Goal: Task Accomplishment & Management: Complete application form

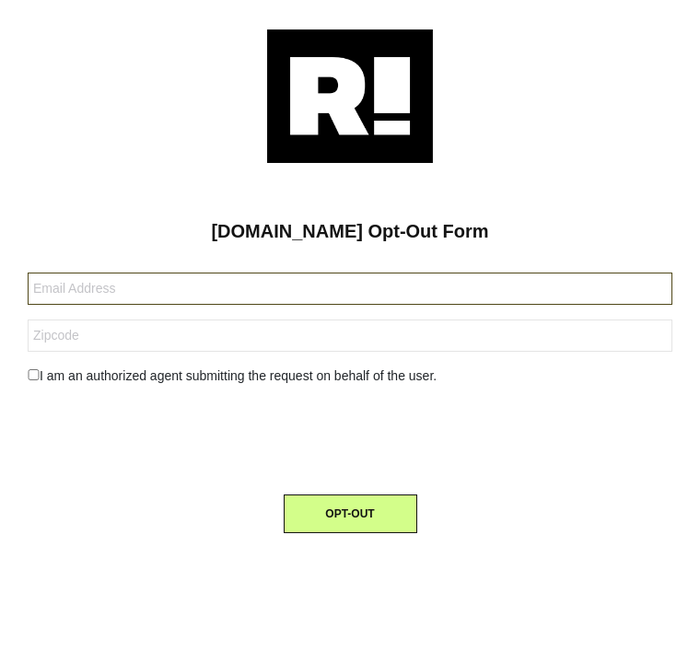
click at [553, 285] on input "text" at bounding box center [350, 289] width 645 height 32
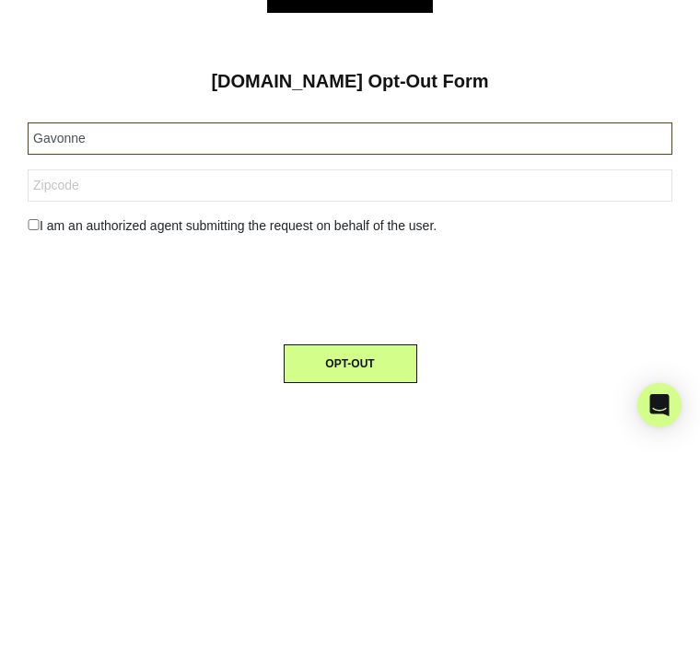
click at [221, 273] on input "Gavonne" at bounding box center [350, 289] width 645 height 32
type input "Gavonne ri"
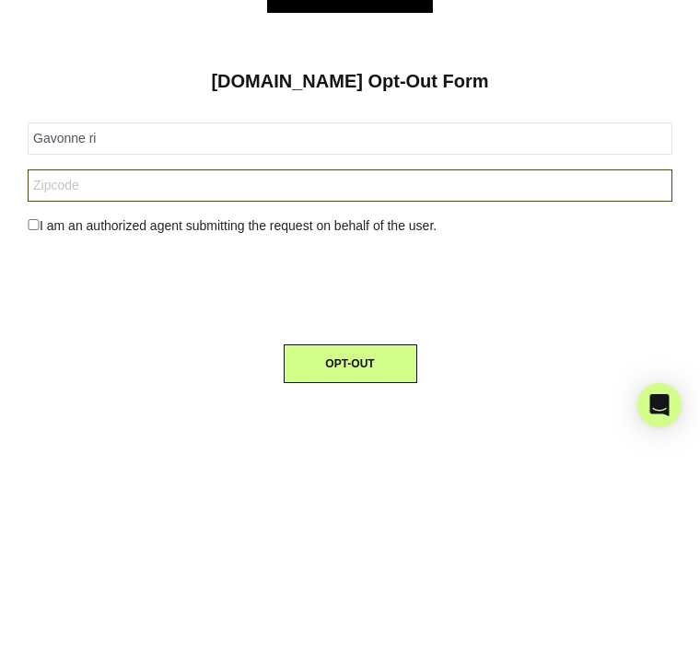
click at [121, 320] on input "text" at bounding box center [350, 336] width 645 height 32
type input "08104"
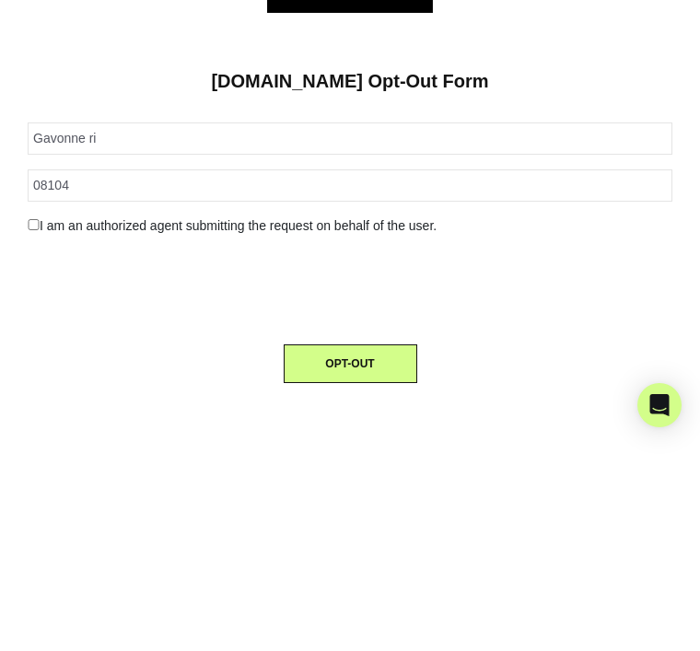
scroll to position [59, 0]
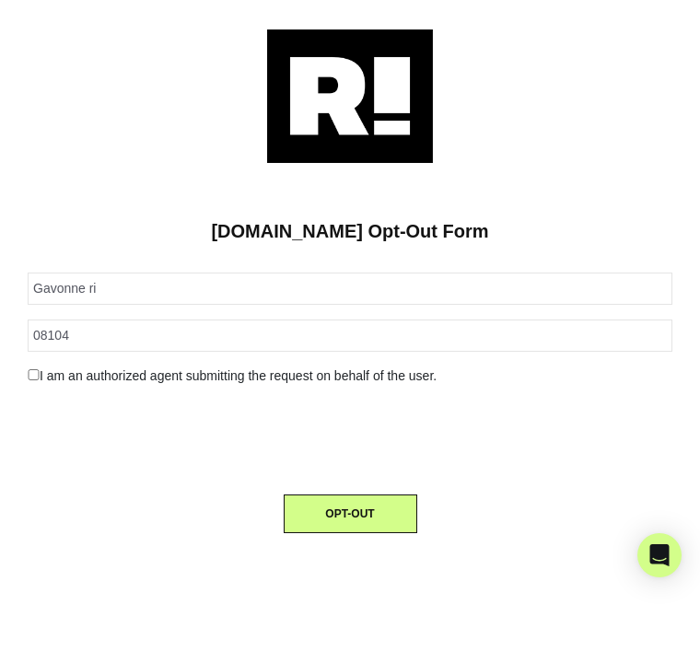
click at [36, 369] on input "checkbox" at bounding box center [34, 374] width 12 height 11
checkbox input "true"
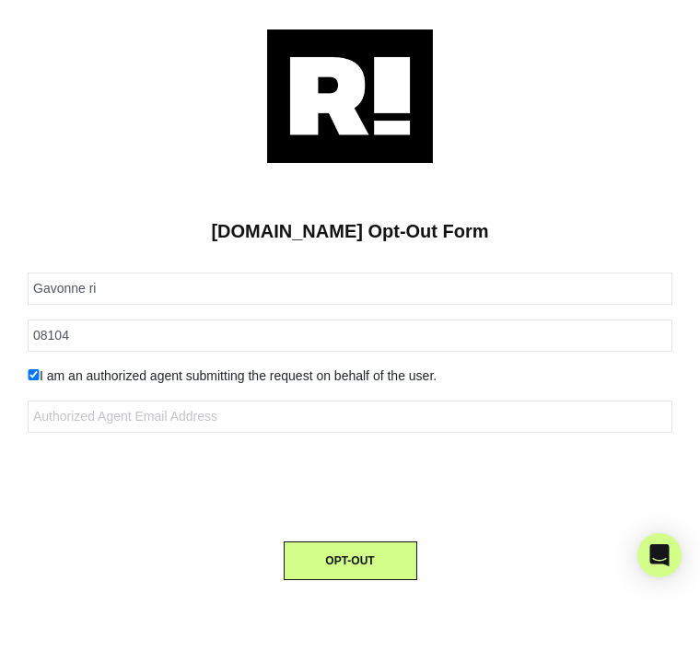
click at [348, 542] on button "OPT-OUT" at bounding box center [351, 561] width 134 height 39
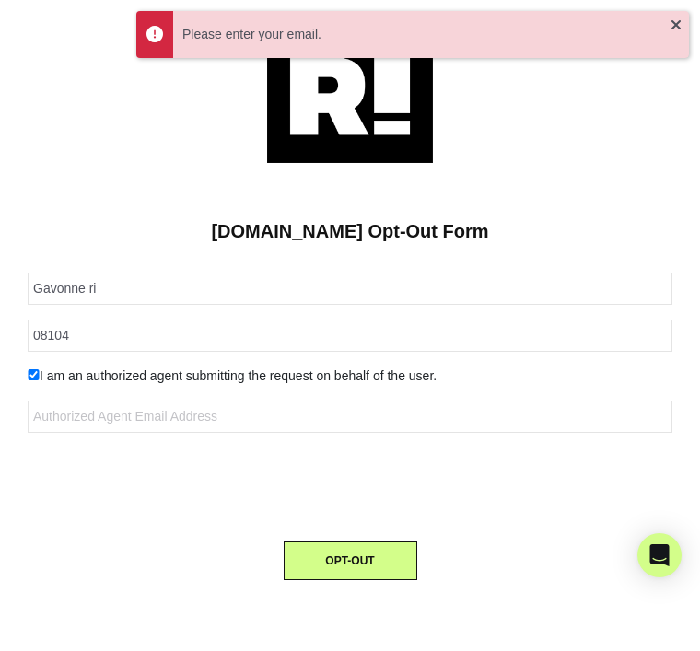
click at [647, 552] on div "Open Intercom Messenger" at bounding box center [659, 555] width 44 height 44
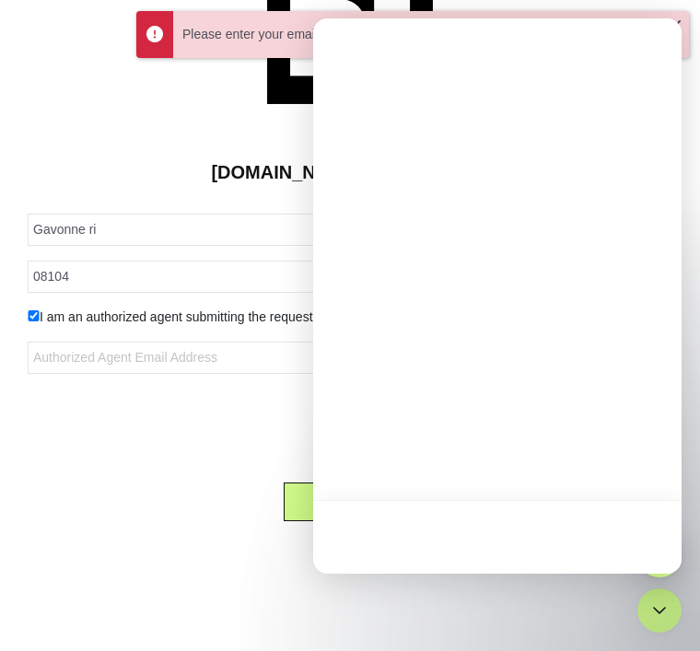
scroll to position [0, 0]
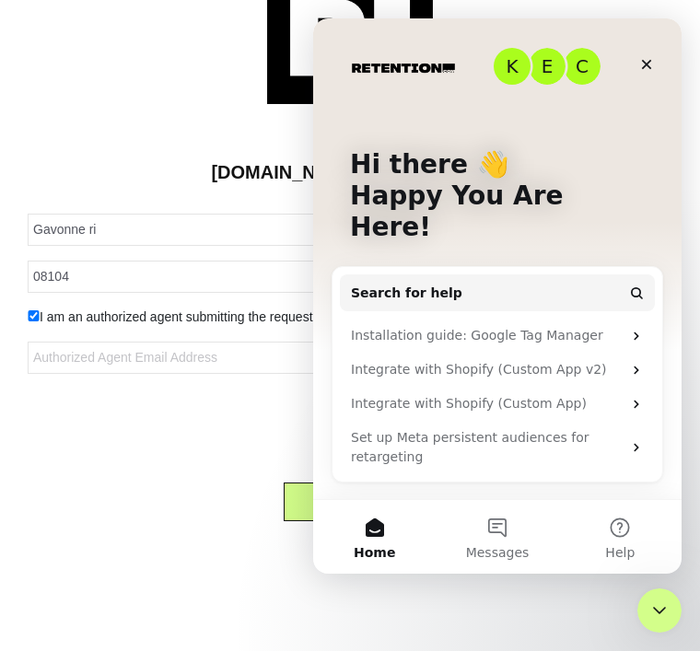
click at [655, 63] on div "Close" at bounding box center [646, 64] width 33 height 33
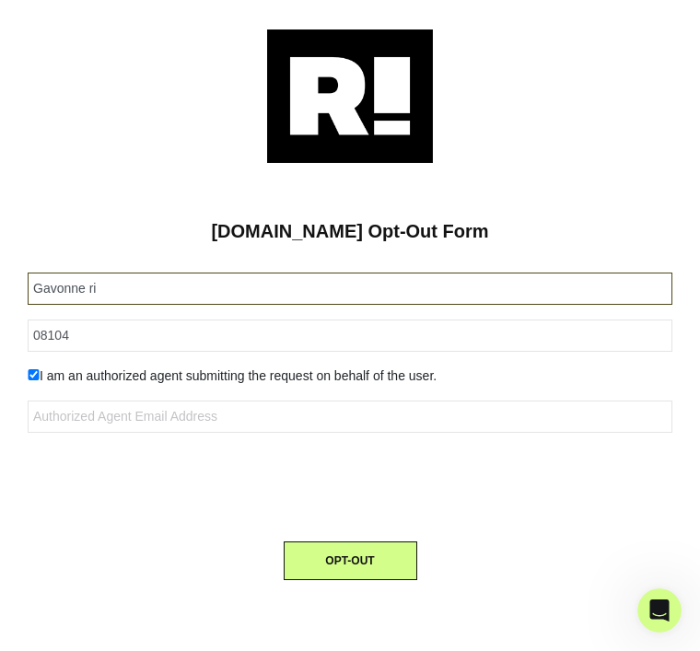
click at [124, 273] on input "Gavonne ri" at bounding box center [350, 289] width 645 height 32
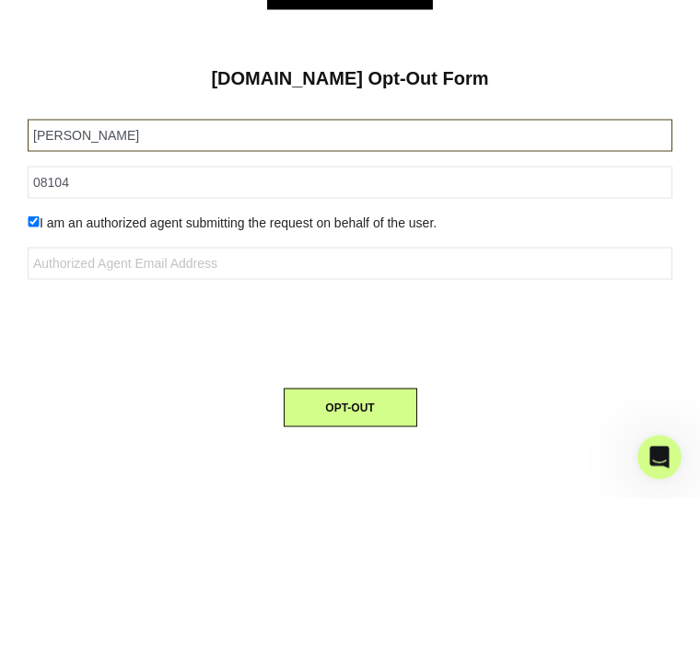
type input "[PERSON_NAME]"
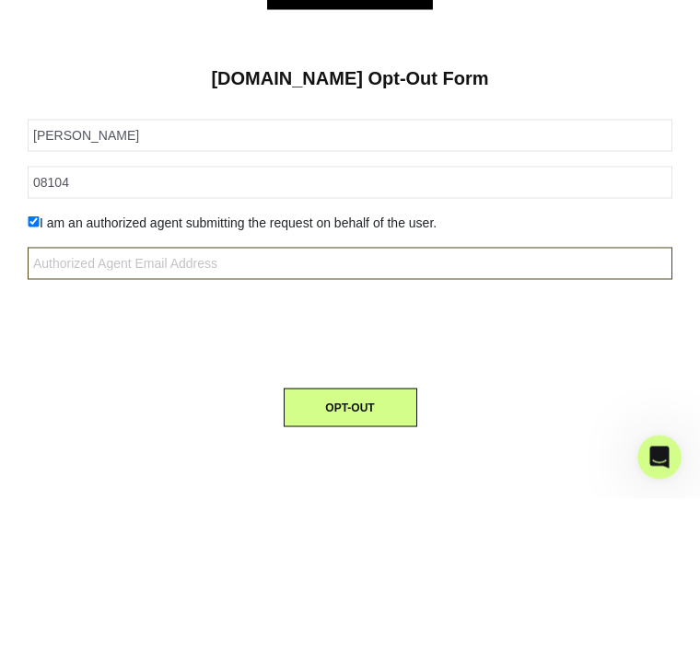
click at [525, 401] on input "text" at bounding box center [350, 417] width 645 height 32
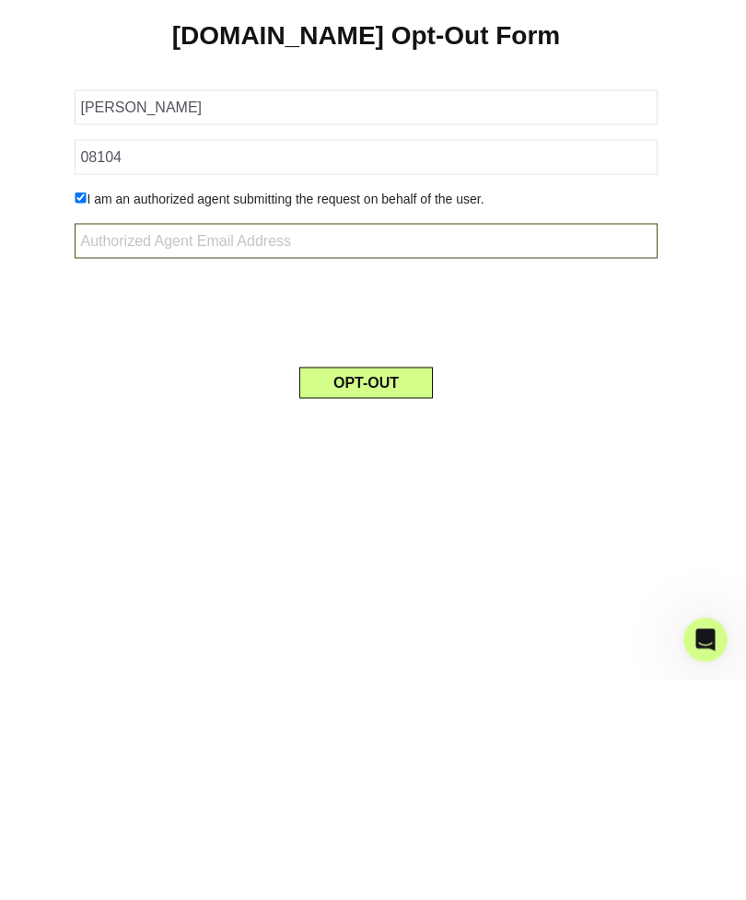
click at [619, 443] on input "text" at bounding box center [366, 460] width 582 height 35
type input "[PERSON_NAME] 12 .com"
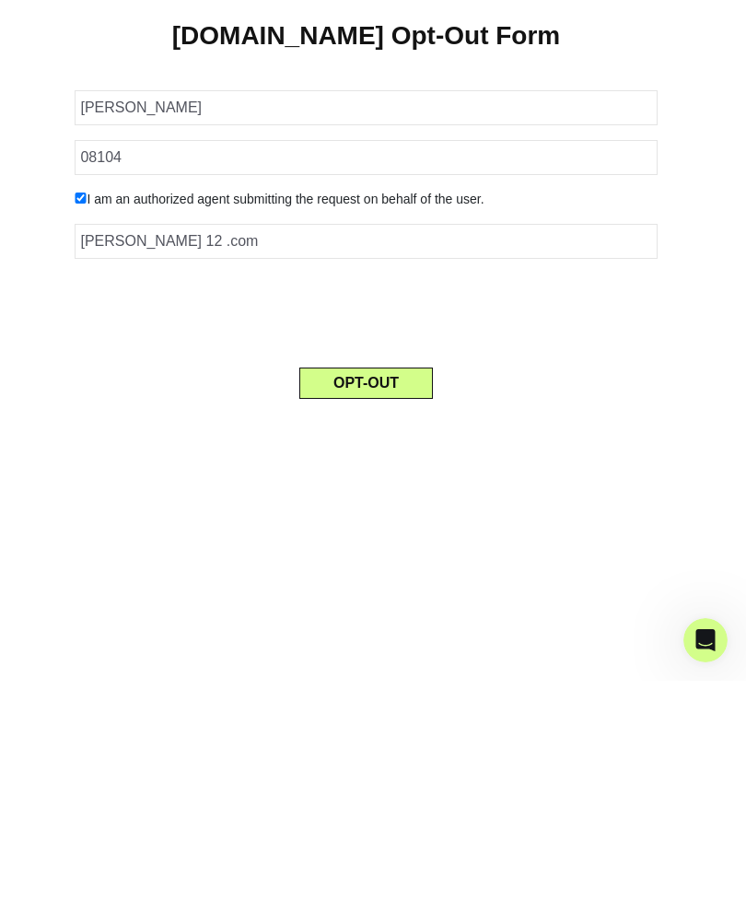
scroll to position [59, 0]
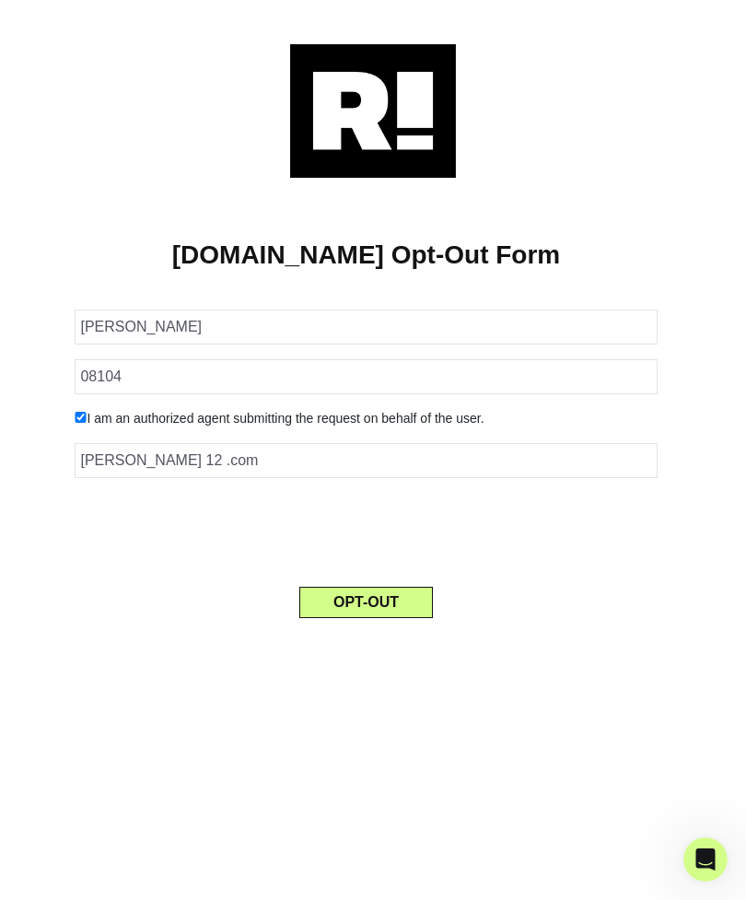
click at [380, 587] on button "OPT-OUT" at bounding box center [366, 602] width 134 height 31
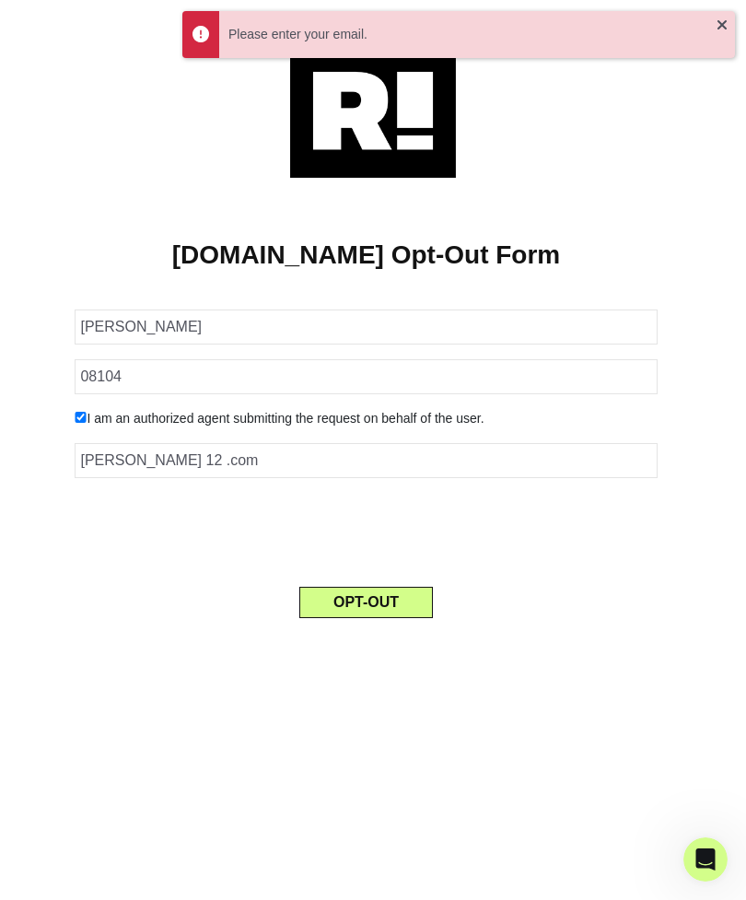
click at [699, 650] on icon "Open Intercom Messenger" at bounding box center [706, 860] width 30 height 30
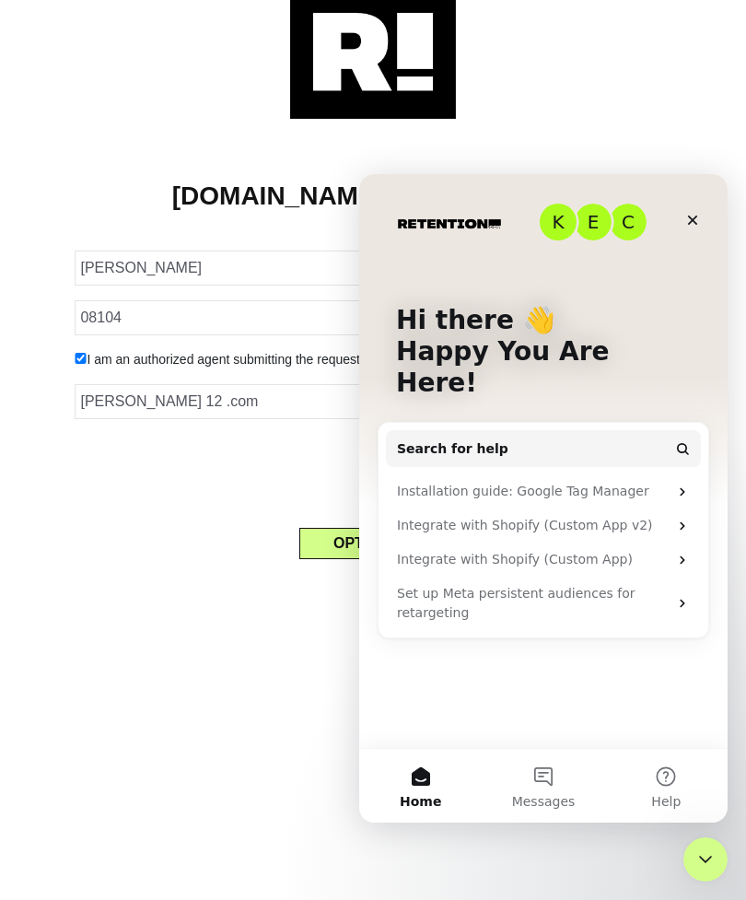
click at [662, 650] on button "Help" at bounding box center [666, 786] width 122 height 74
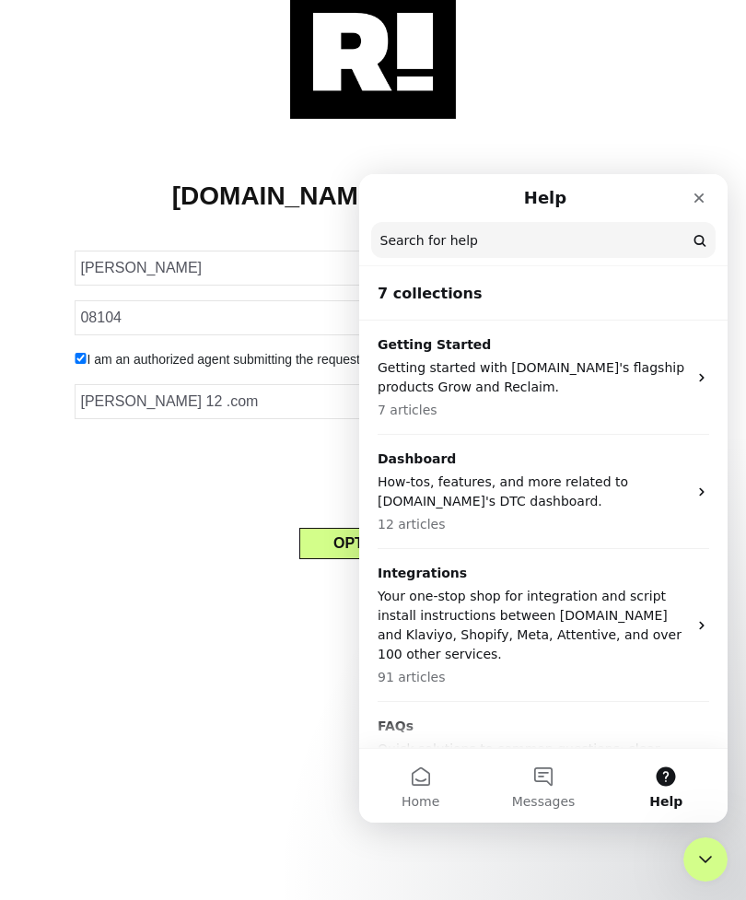
click at [420, 650] on button "Home" at bounding box center [420, 786] width 122 height 74
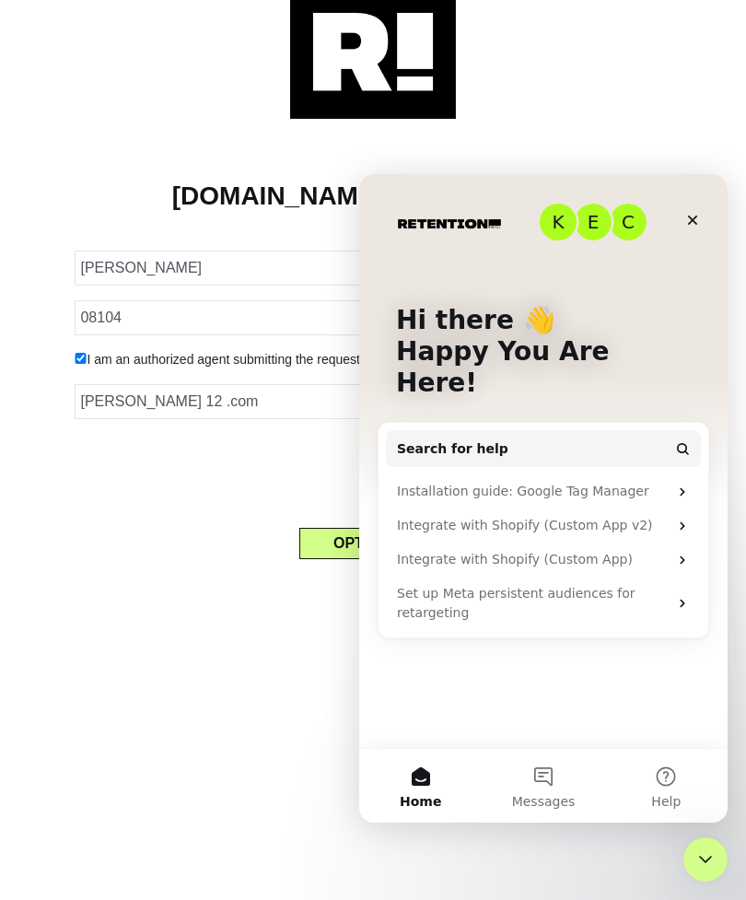
click at [437, 650] on button "Home" at bounding box center [420, 786] width 122 height 74
click at [665, 650] on button "Help" at bounding box center [666, 786] width 122 height 74
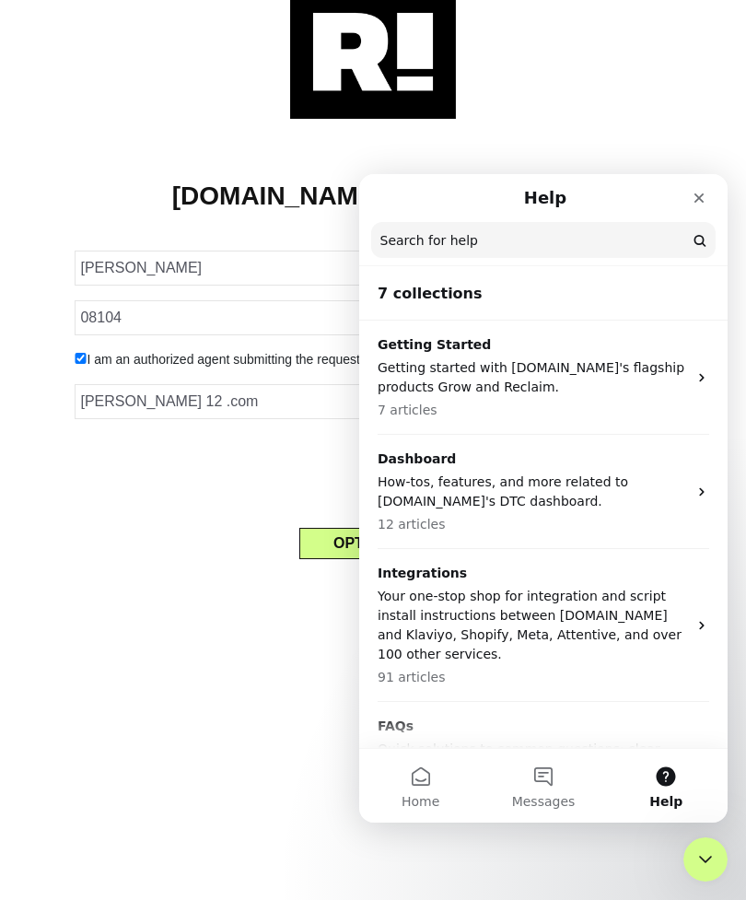
click at [401, 650] on p "FAQs" at bounding box center [532, 726] width 309 height 19
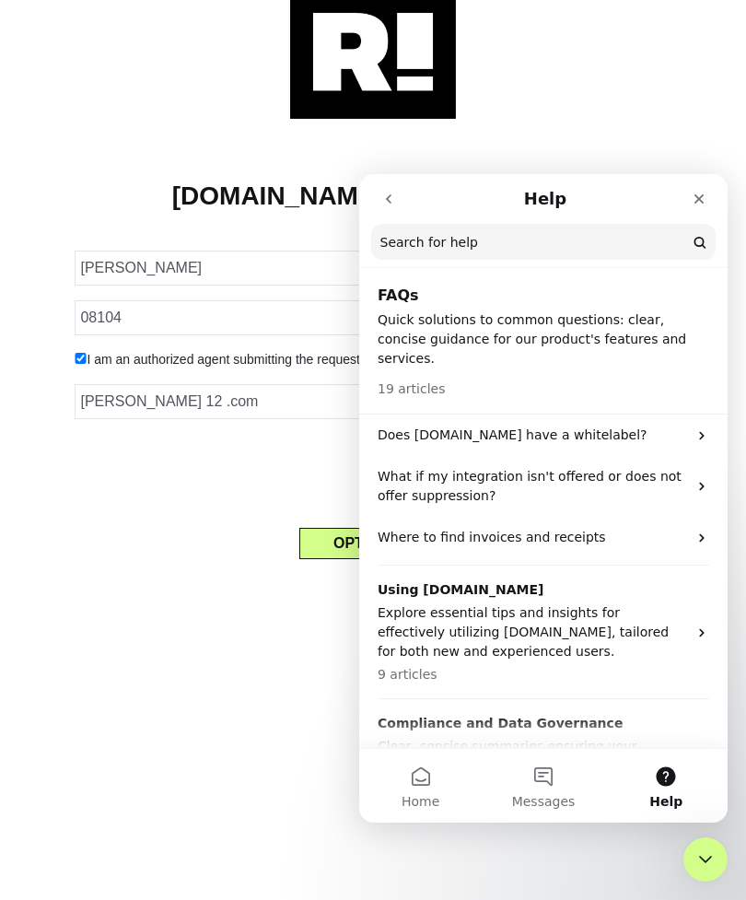
click at [411, 296] on h2 "FAQs" at bounding box center [544, 296] width 332 height 22
click at [699, 192] on icon "Close" at bounding box center [699, 199] width 15 height 15
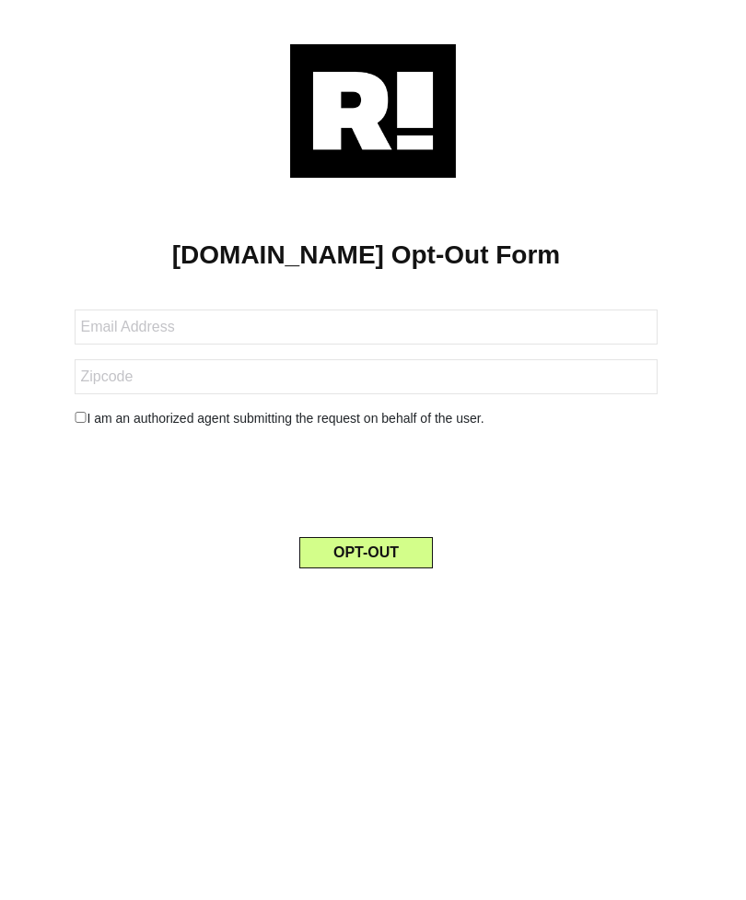
scroll to position [59, 0]
click at [524, 239] on h1 "[DOMAIN_NAME] Opt-Out Form" at bounding box center [366, 254] width 677 height 31
click at [709, 866] on icon "Open Intercom Messenger" at bounding box center [705, 859] width 19 height 22
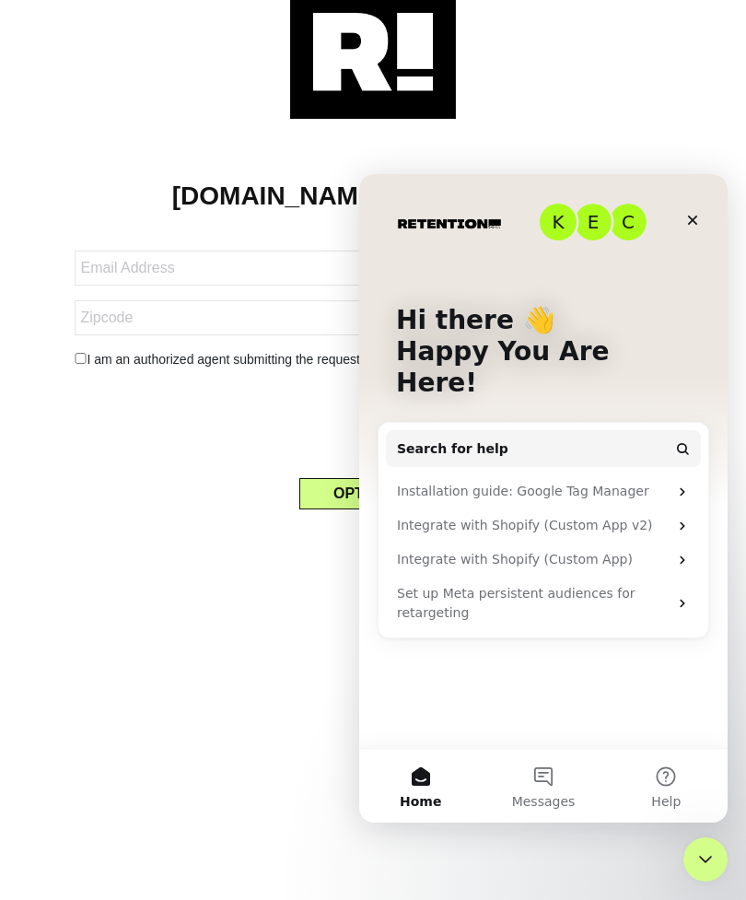
scroll to position [0, 0]
click at [688, 211] on div "Close" at bounding box center [692, 220] width 33 height 33
